Goal: Task Accomplishment & Management: Manage account settings

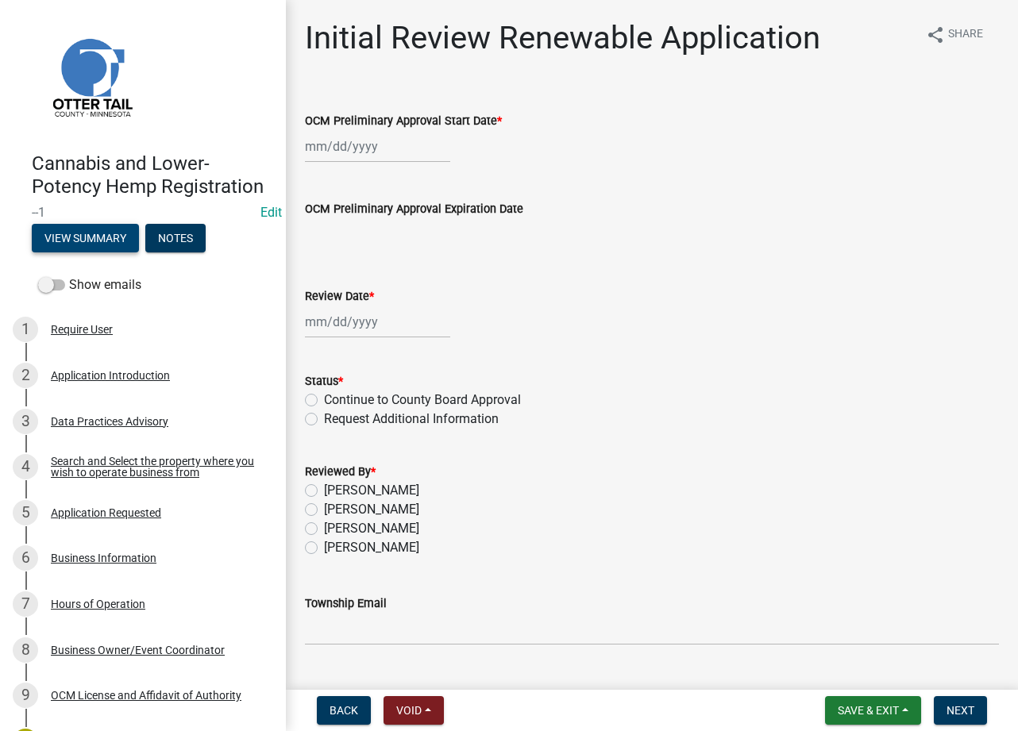
click at [99, 252] on button "View Summary" at bounding box center [85, 238] width 107 height 29
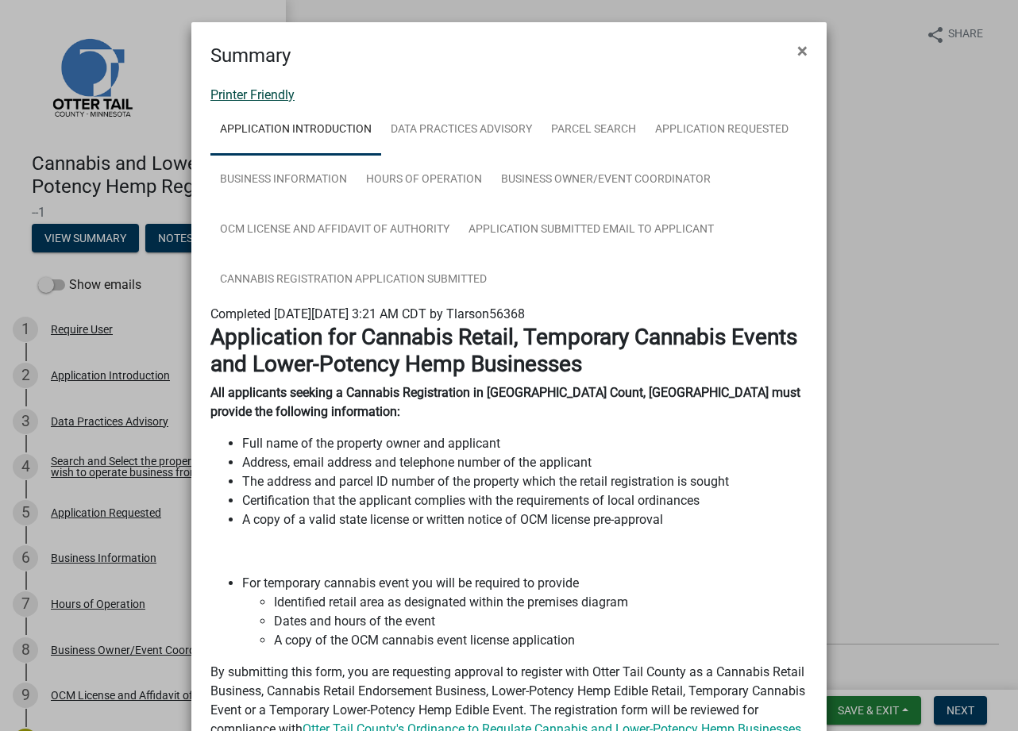
click at [241, 94] on link "Printer Friendly" at bounding box center [252, 94] width 84 height 15
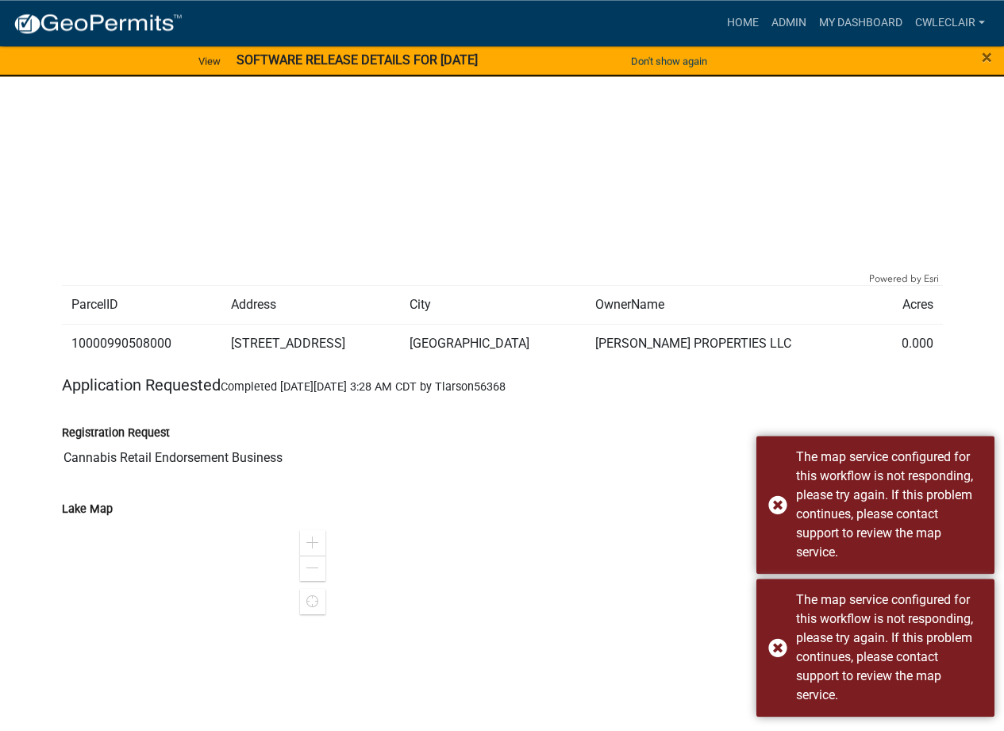
scroll to position [1543, 0]
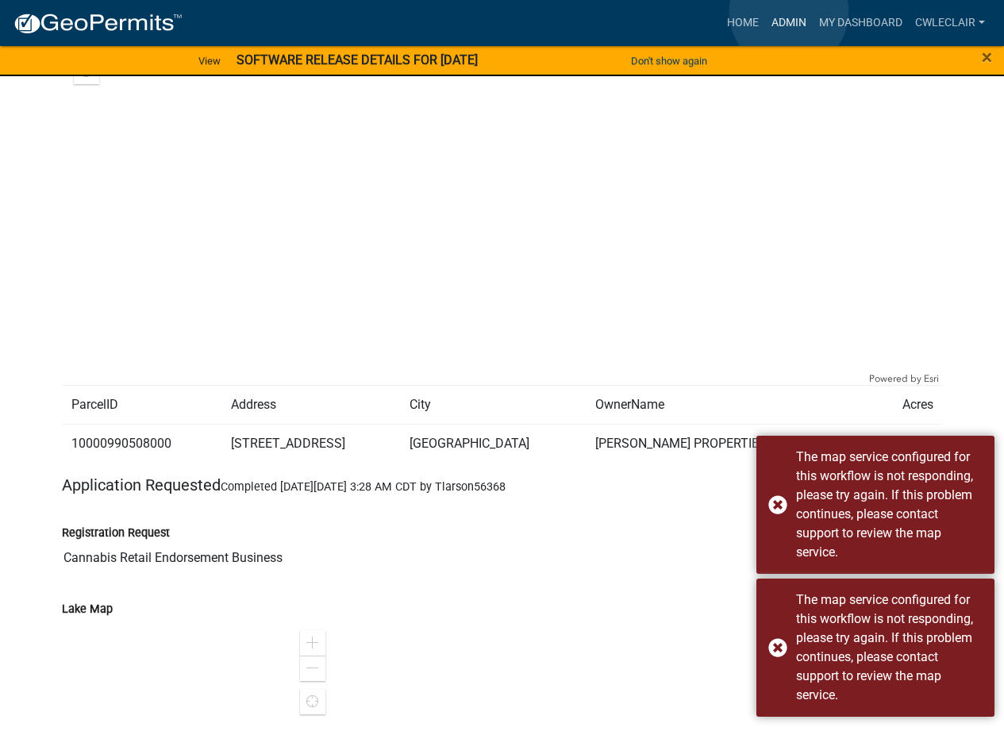
click at [789, 12] on link "Admin" at bounding box center [789, 23] width 48 height 30
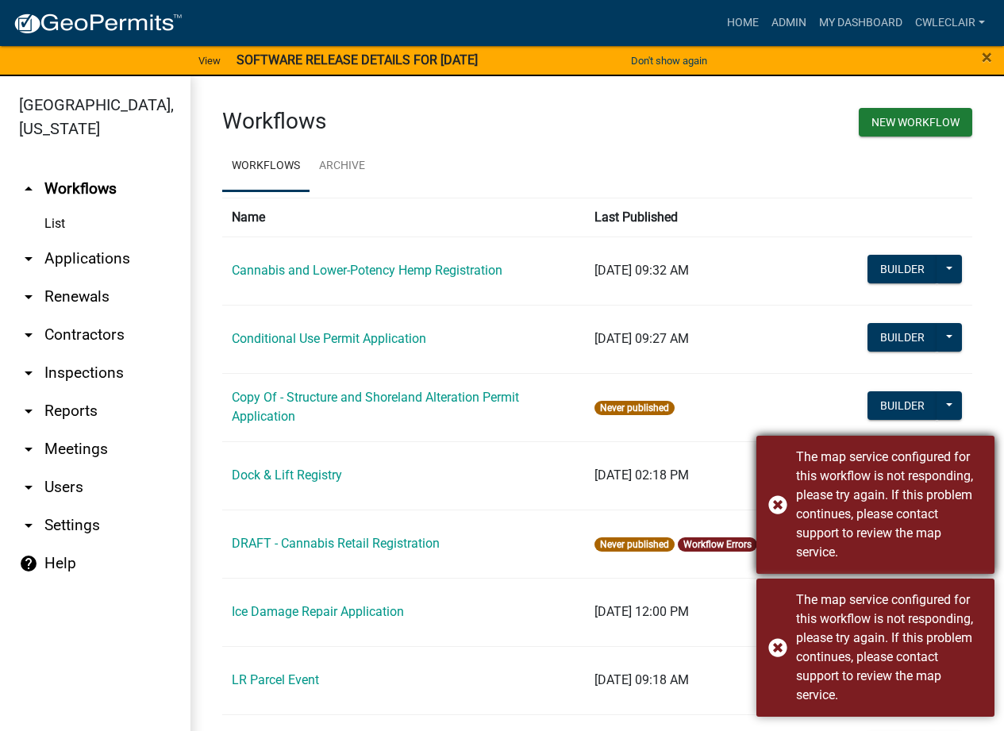
click at [782, 508] on div "The map service configured for this workflow is not responding, please try agai…" at bounding box center [876, 505] width 238 height 138
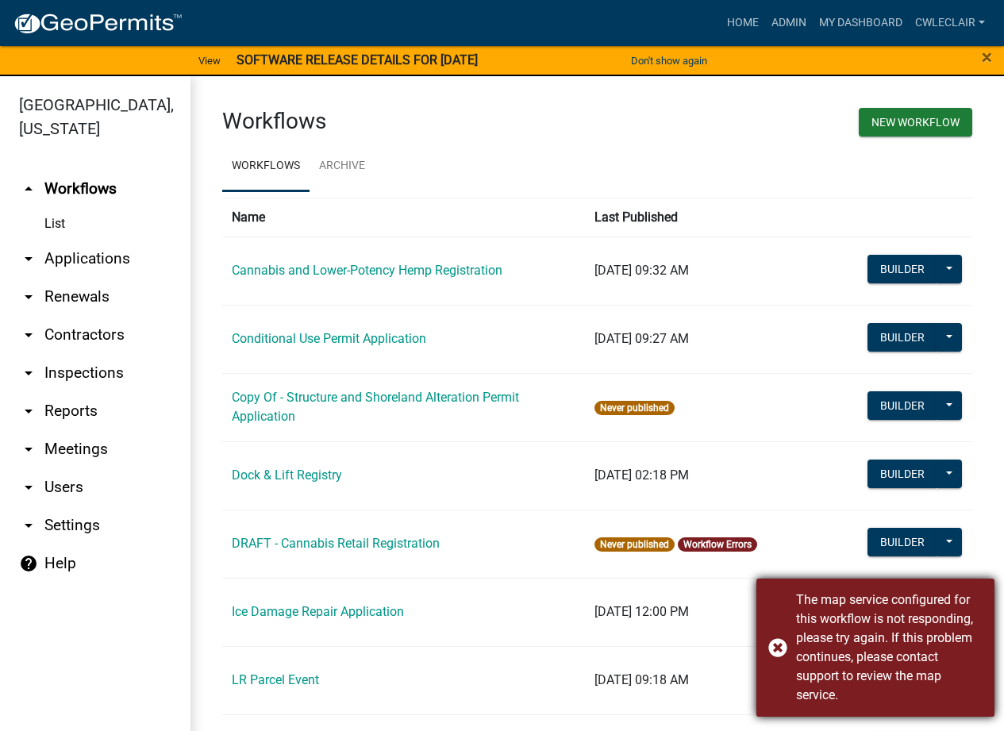
click at [783, 653] on div "The map service configured for this workflow is not responding, please try agai…" at bounding box center [876, 648] width 238 height 138
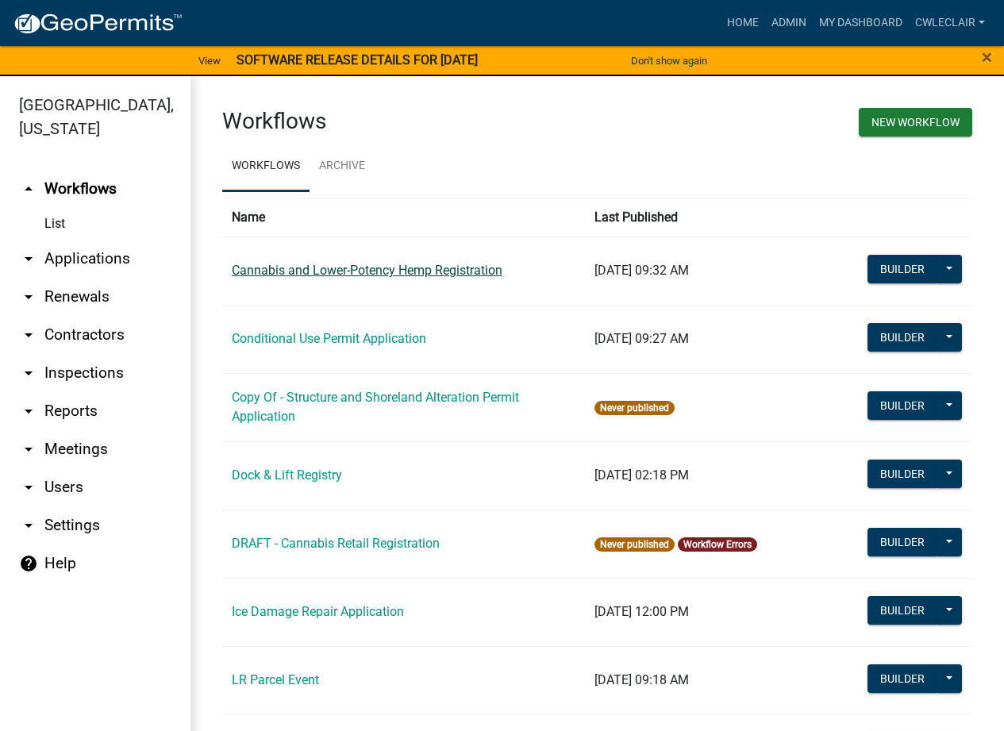
click at [299, 268] on link "Cannabis and Lower-Potency Hemp Registration" at bounding box center [367, 270] width 271 height 15
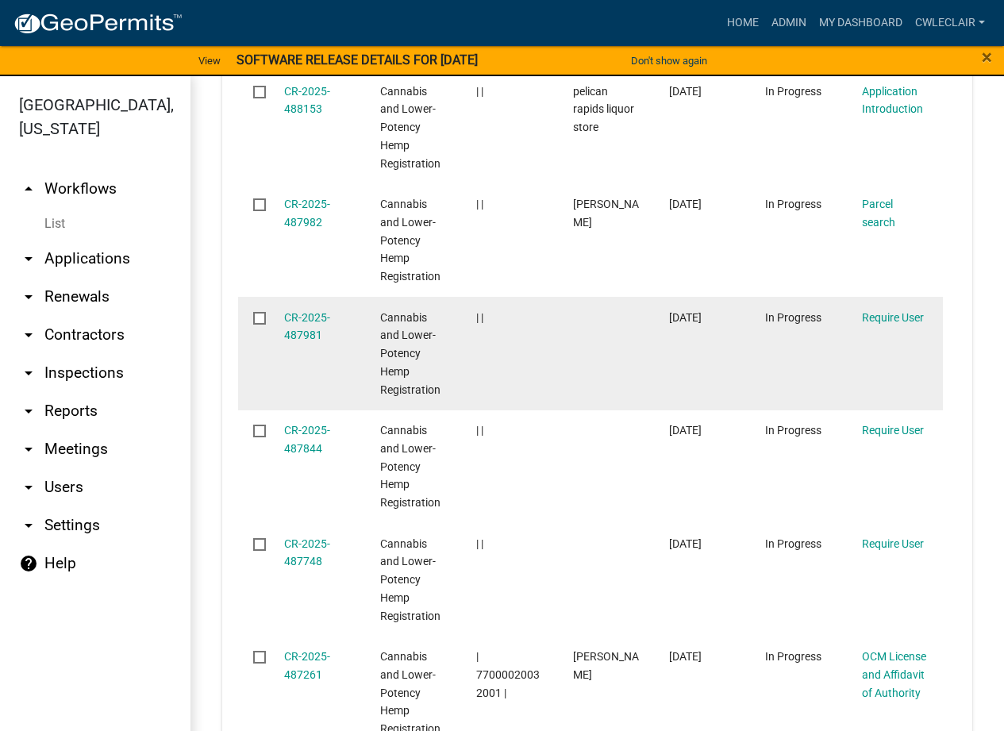
scroll to position [815, 0]
